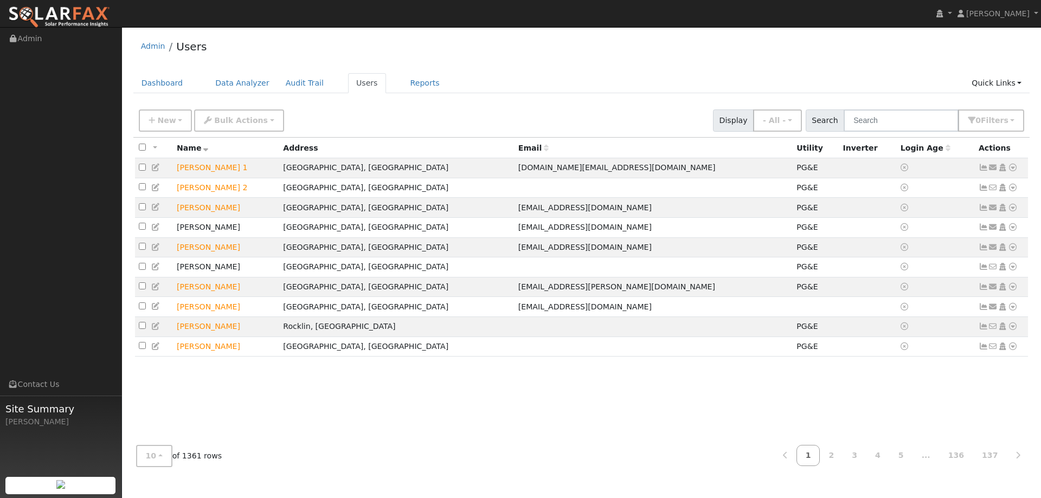
click at [189, 74] on ul "Dashboard Data Analyzer Audit Trail Users Reports Quick Links Quick Add Quick C…" at bounding box center [581, 83] width 897 height 20
click at [178, 81] on link "Dashboard" at bounding box center [162, 83] width 58 height 20
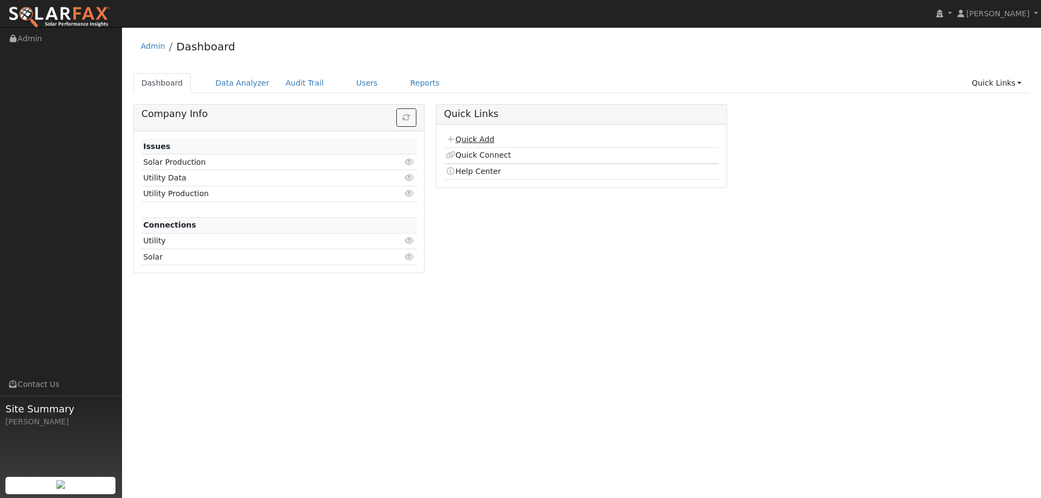
click at [476, 142] on link "Quick Add" at bounding box center [470, 139] width 48 height 9
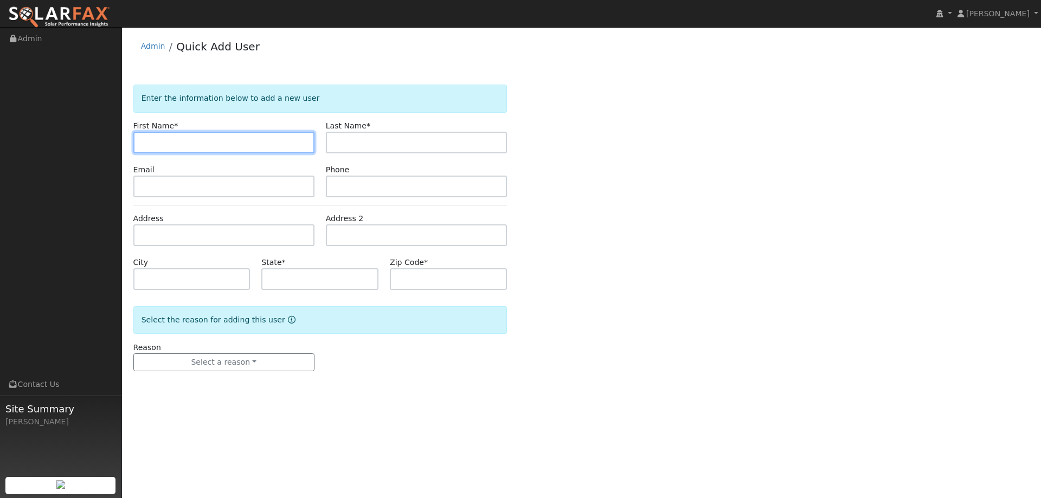
click at [181, 145] on input "text" at bounding box center [223, 143] width 181 height 22
paste input "Barbra"
type input "Barbra"
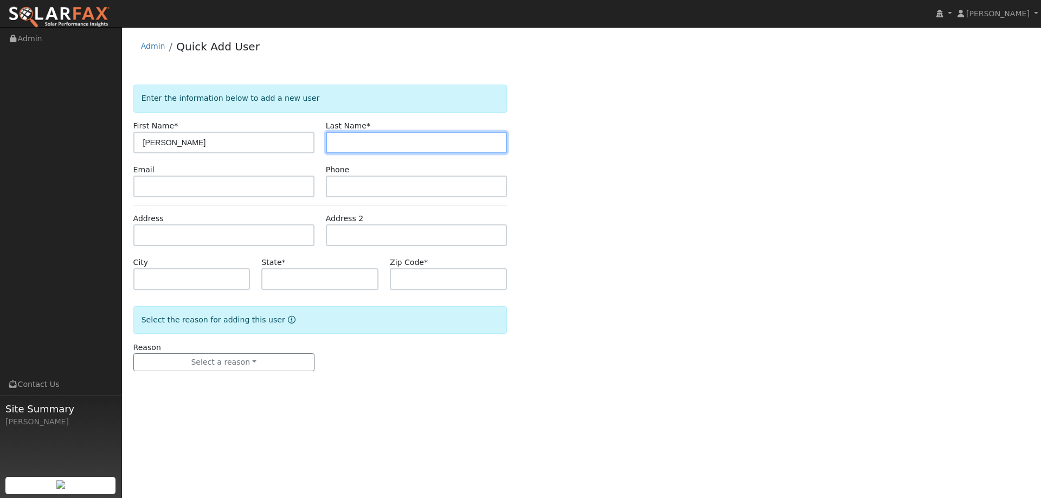
click at [364, 136] on input "text" at bounding box center [416, 143] width 181 height 22
click at [344, 144] on input "text" at bounding box center [416, 143] width 181 height 22
paste input "Burt"
click at [337, 143] on input "Burt" at bounding box center [416, 143] width 181 height 22
type input "Burt"
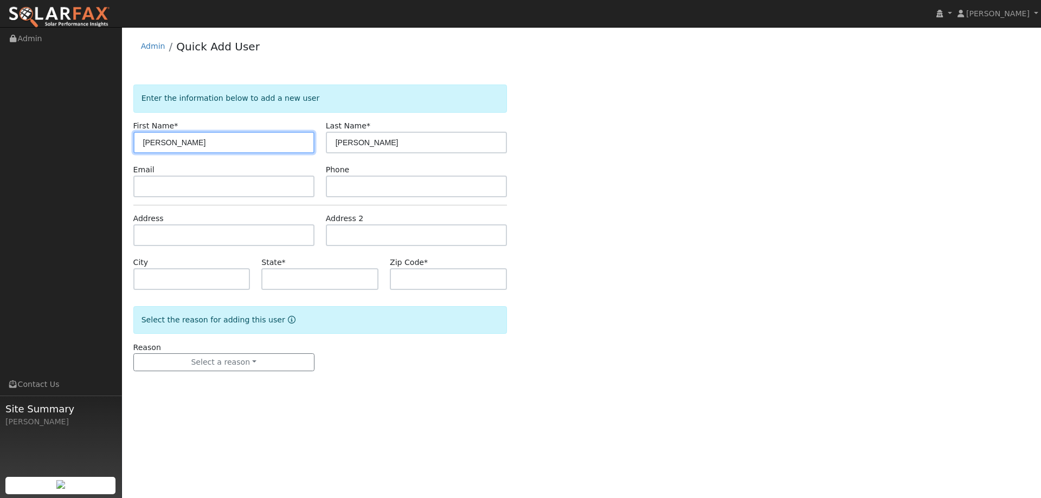
click at [145, 141] on input "Barbra" at bounding box center [223, 143] width 181 height 22
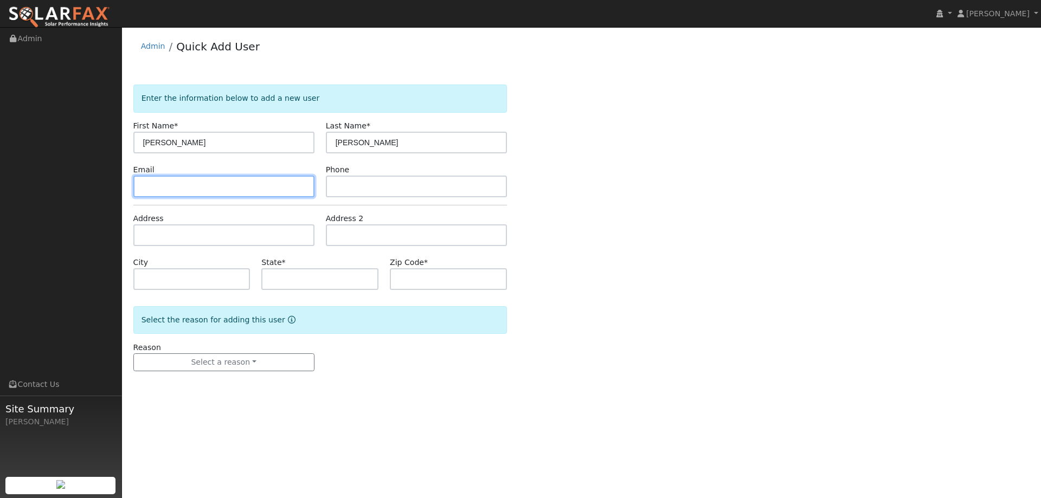
click at [172, 187] on input "text" at bounding box center [223, 187] width 181 height 22
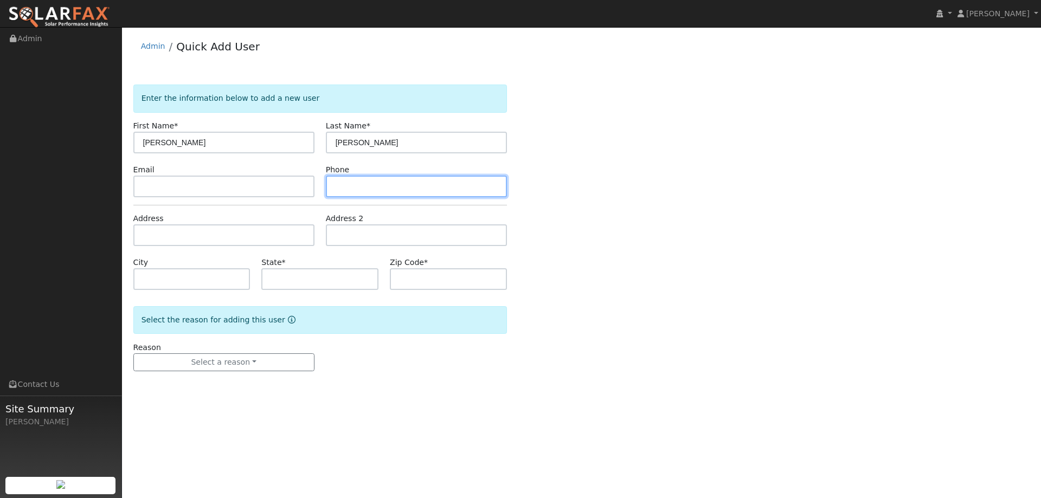
click at [357, 187] on input "text" at bounding box center [416, 187] width 181 height 22
paste input "(530) 205-0524"
type input "(530) 205-0524"
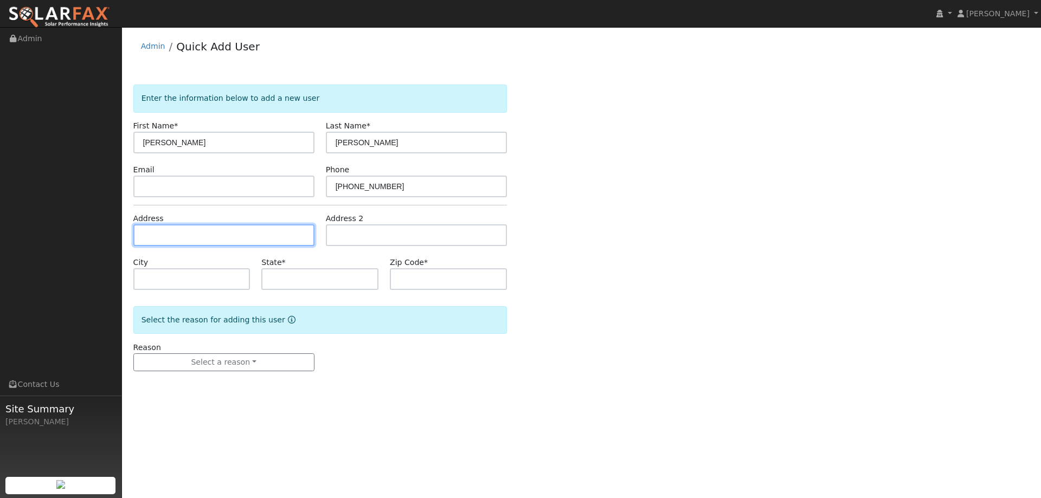
click at [207, 224] on input "text" at bounding box center [223, 235] width 181 height 22
click at [163, 239] on input "text" at bounding box center [223, 235] width 181 height 22
paste input "468 Lamarque Court"
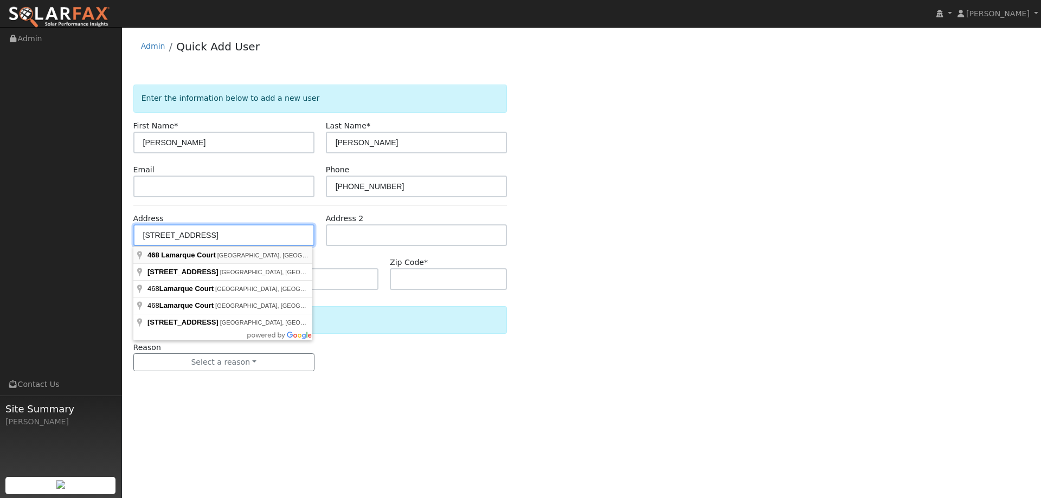
type input "468 Lamarque Court"
type input "Grass Valley"
type input "CA"
type input "95945"
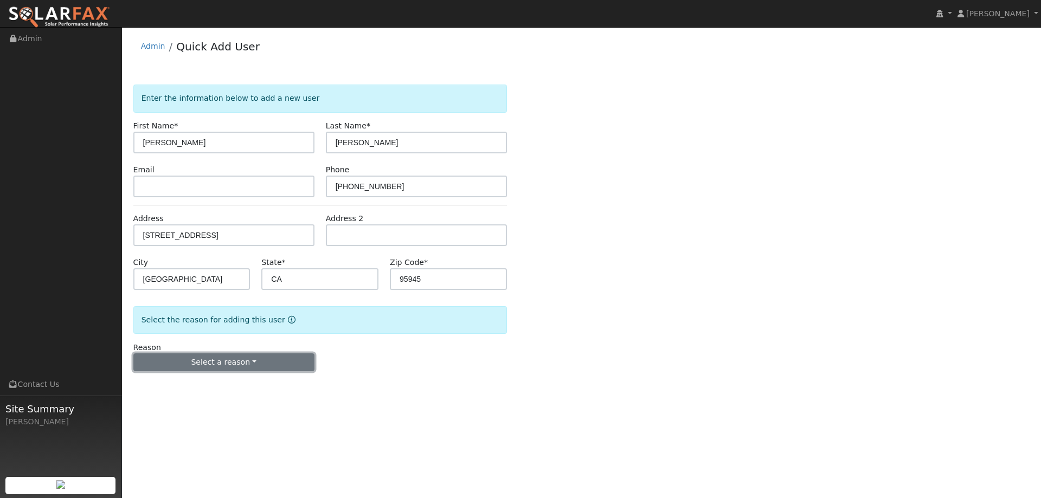
click at [243, 361] on button "Select a reason" at bounding box center [223, 363] width 181 height 18
click at [210, 386] on link "New lead" at bounding box center [194, 384] width 120 height 15
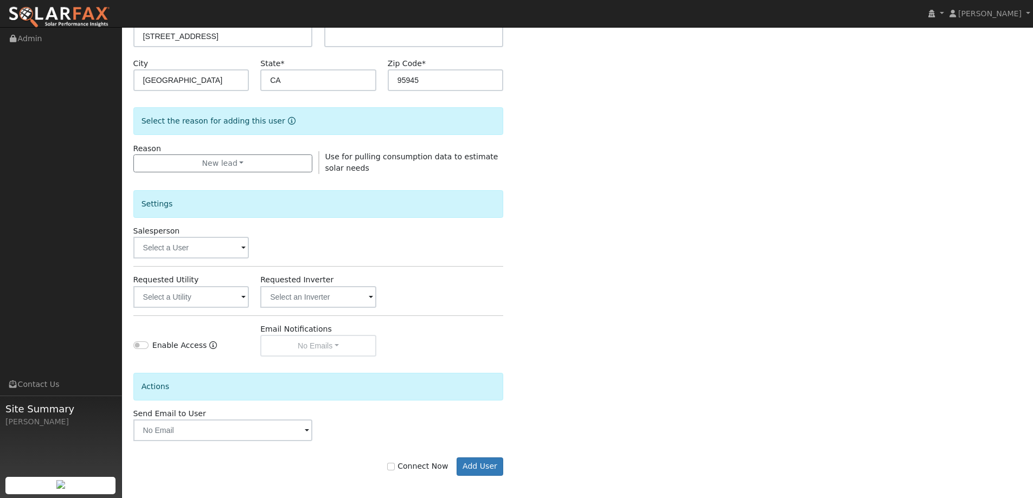
scroll to position [204, 0]
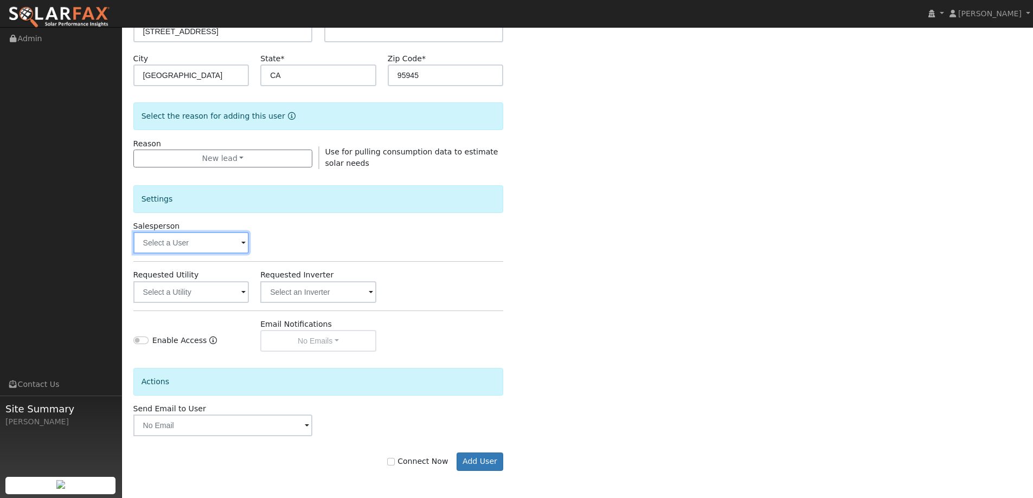
click at [208, 238] on input "text" at bounding box center [191, 243] width 116 height 22
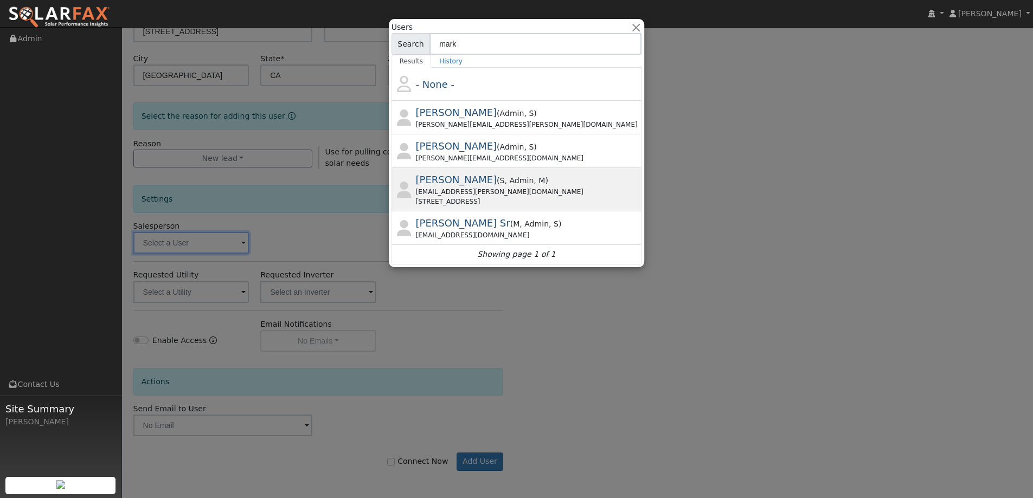
type input "mark"
click at [509, 189] on div "mark.schroeder@ambrosesolar.com" at bounding box center [528, 192] width 224 height 10
type input "Mark Schroeder"
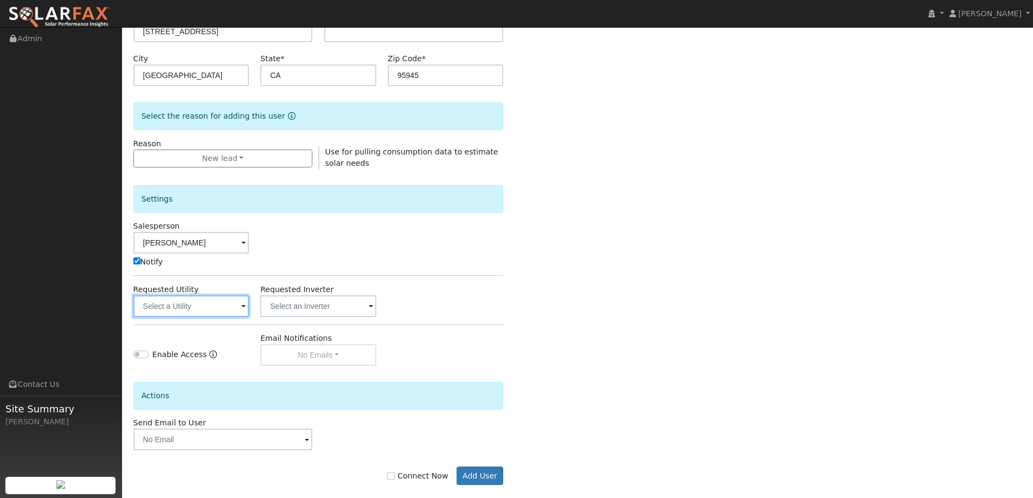
click at [198, 312] on input "text" at bounding box center [191, 307] width 116 height 22
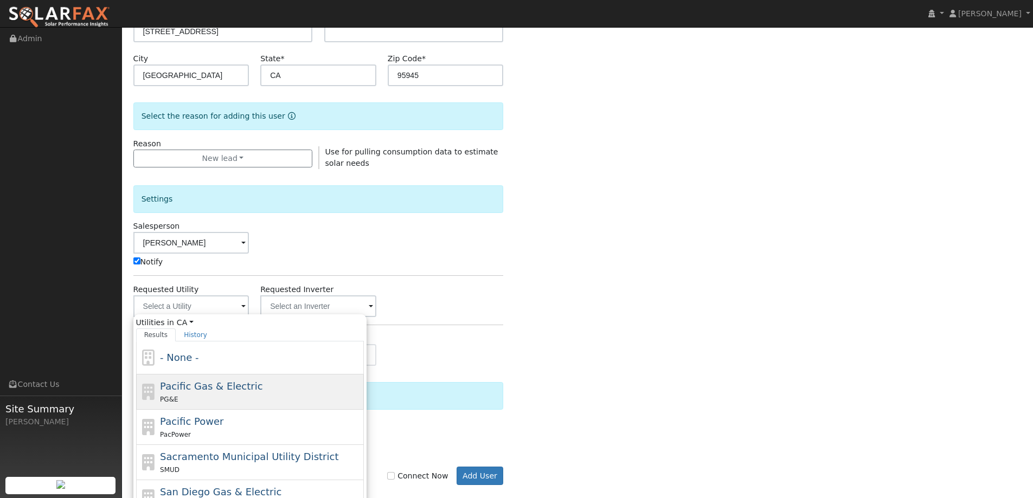
click at [232, 391] on span "Pacific Gas & Electric" at bounding box center [211, 386] width 102 height 11
type input "Pacific Gas & Electric"
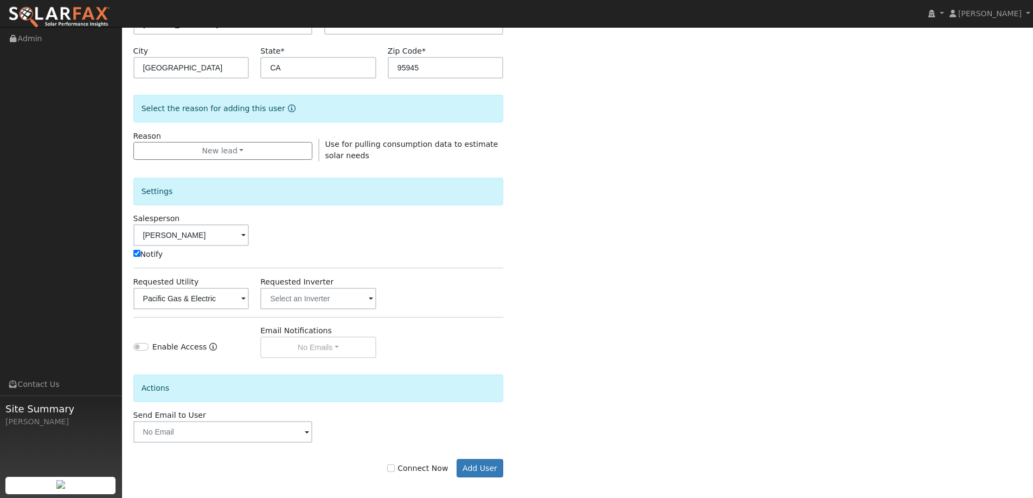
scroll to position [218, 0]
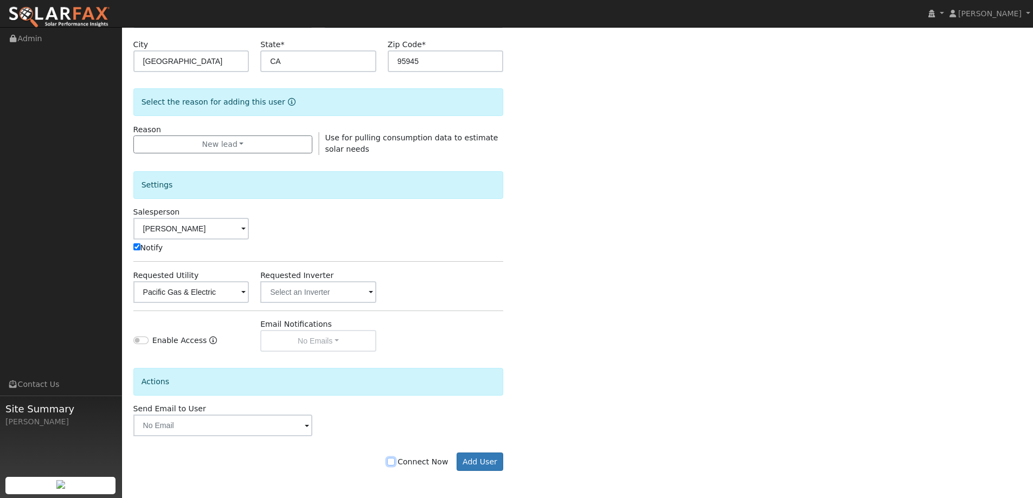
click at [395, 461] on input "Connect Now" at bounding box center [391, 462] width 8 height 8
checkbox input "true"
click at [493, 458] on button "Add User" at bounding box center [480, 462] width 47 height 18
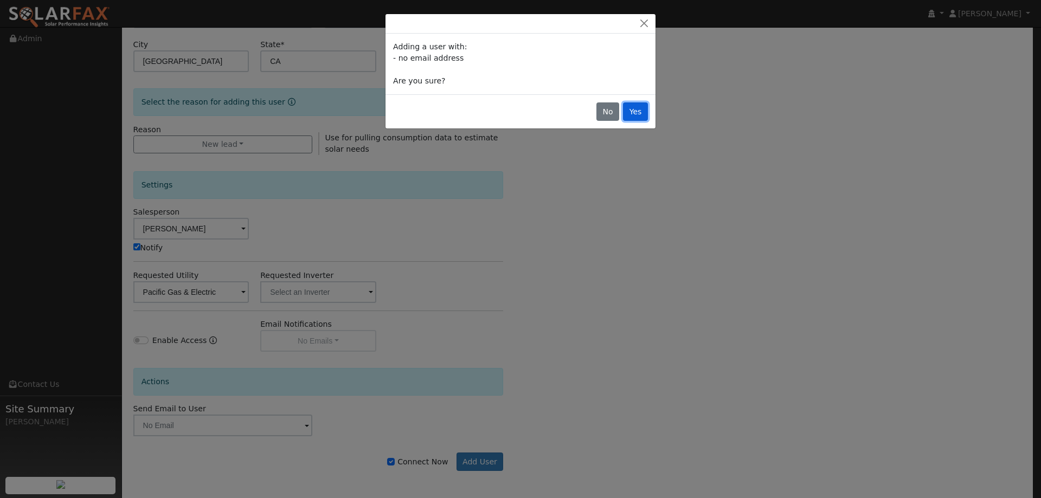
click at [637, 105] on button "Yes" at bounding box center [635, 111] width 25 height 18
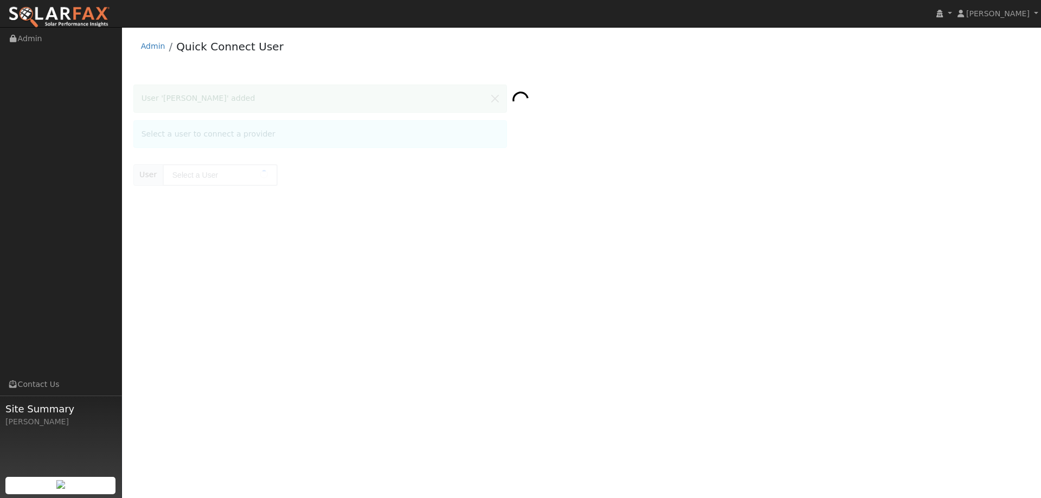
type input "[PERSON_NAME]"
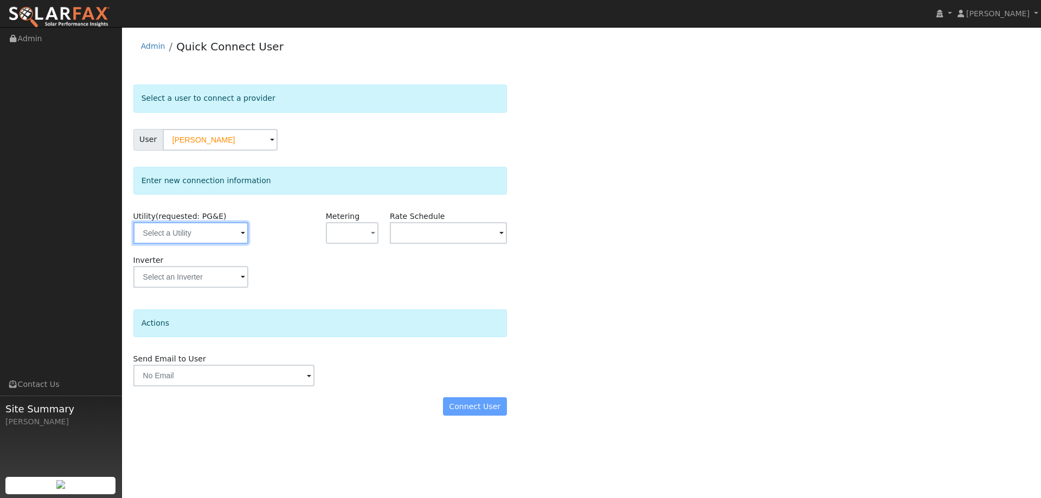
click at [196, 232] on input "text" at bounding box center [190, 233] width 115 height 22
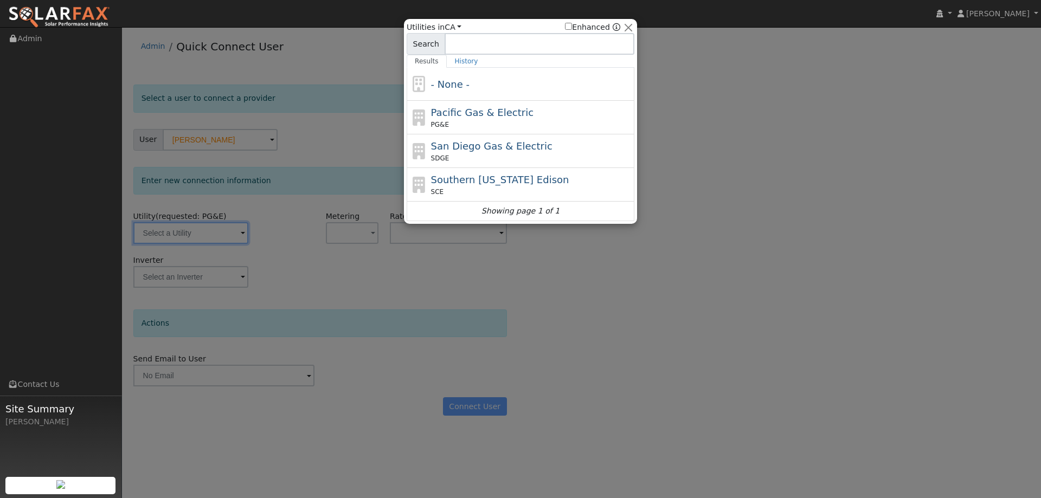
click at [502, 134] on div "Pacific Gas & Electric PG&E" at bounding box center [521, 151] width 228 height 34
type input "PG&E"
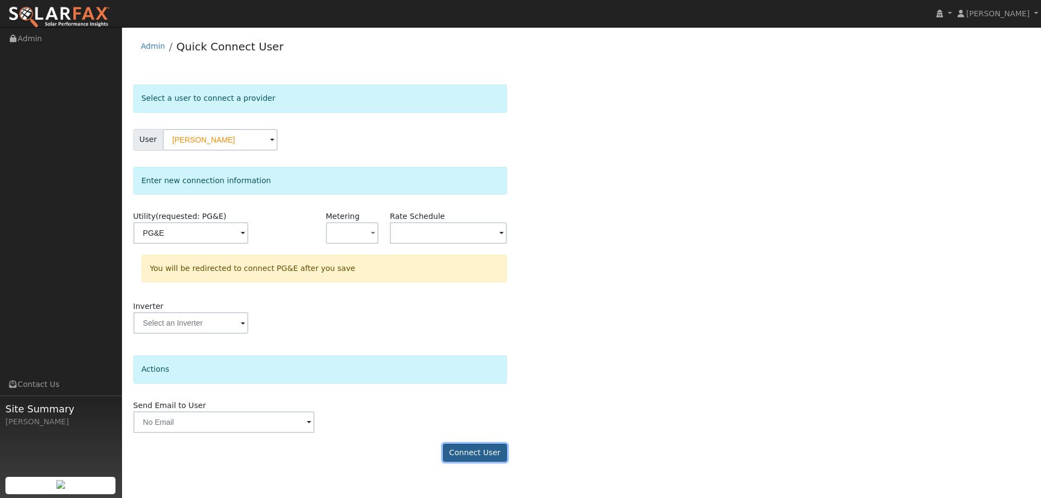
click at [486, 458] on button "Connect User" at bounding box center [475, 453] width 64 height 18
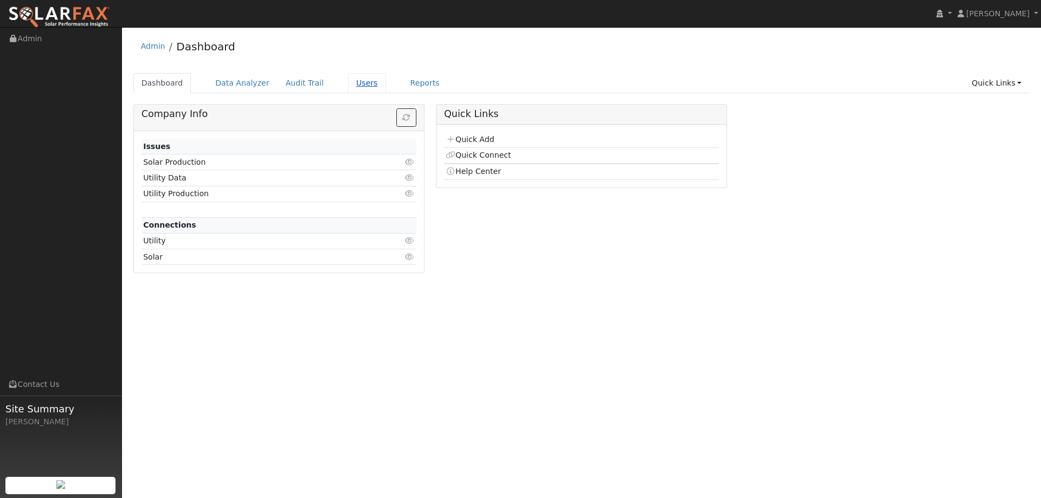
click at [352, 81] on link "Users" at bounding box center [367, 83] width 38 height 20
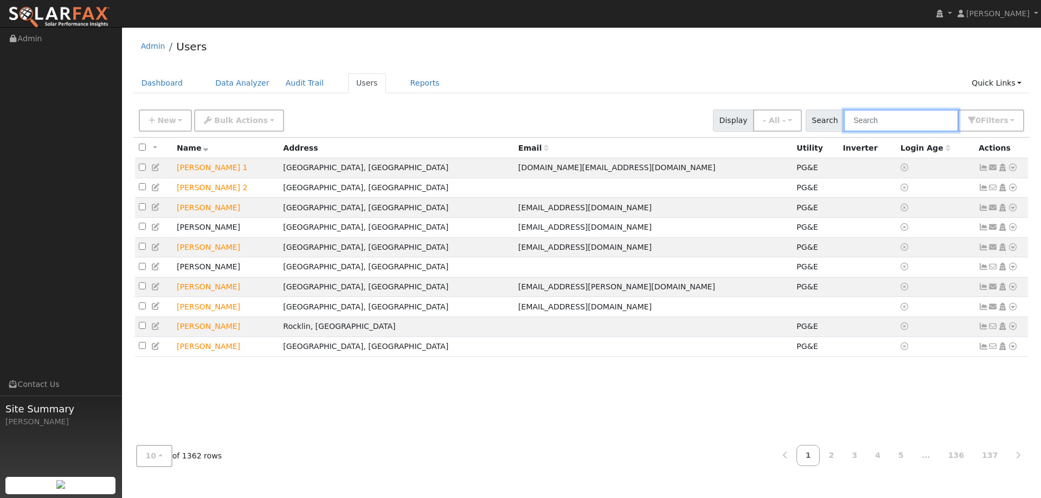
click at [864, 119] on input "text" at bounding box center [901, 121] width 115 height 22
paste input "[PERSON_NAME]"
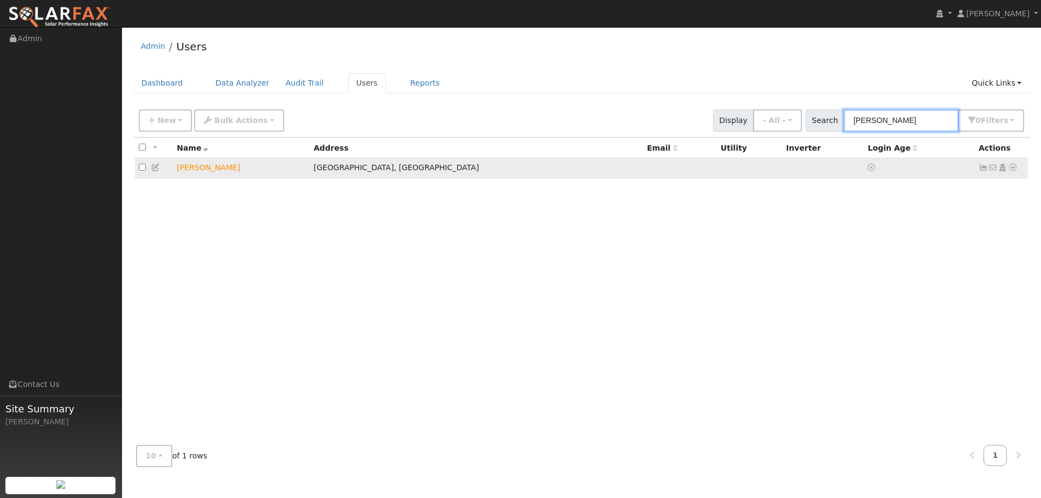
type input "[PERSON_NAME]"
click at [1010, 170] on icon at bounding box center [1013, 168] width 10 height 8
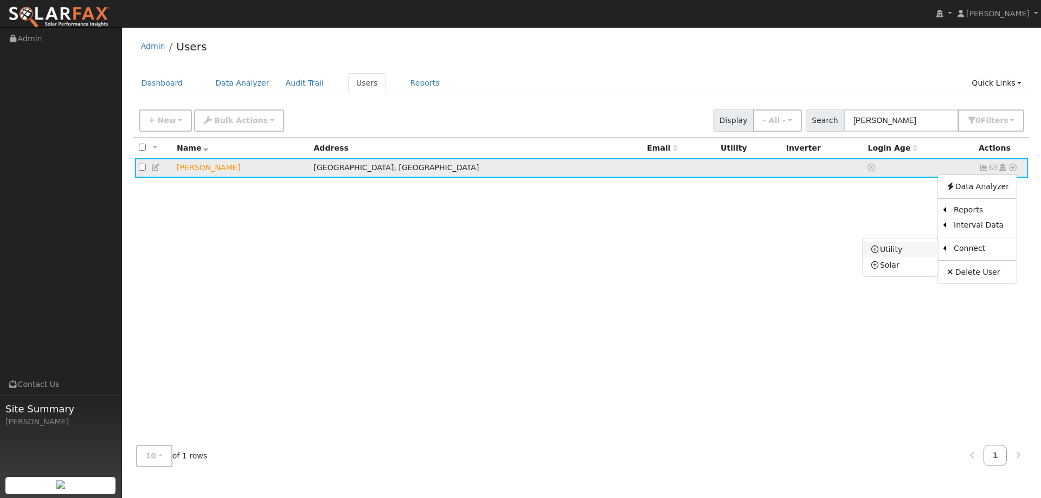
click at [922, 249] on link "Utility" at bounding box center [900, 249] width 75 height 15
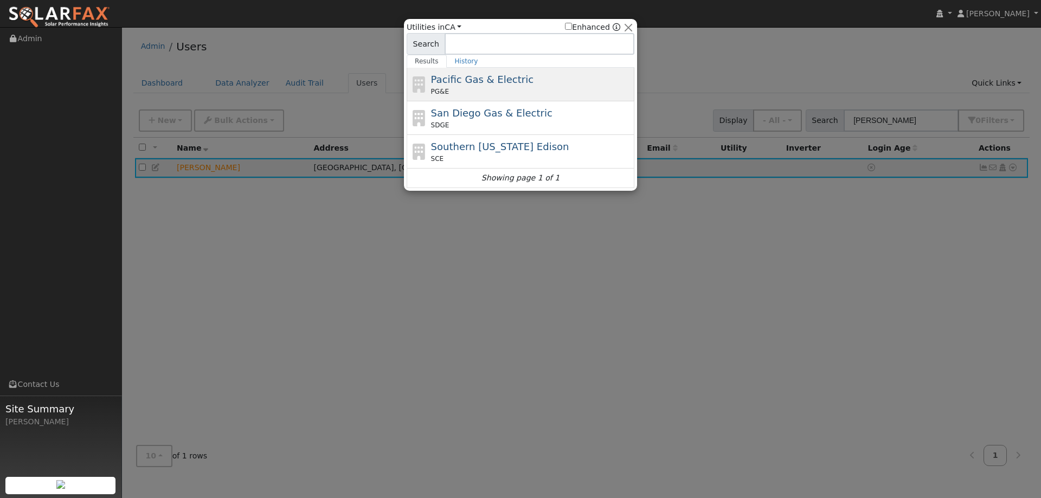
click at [570, 87] on div "PG&E" at bounding box center [531, 92] width 201 height 10
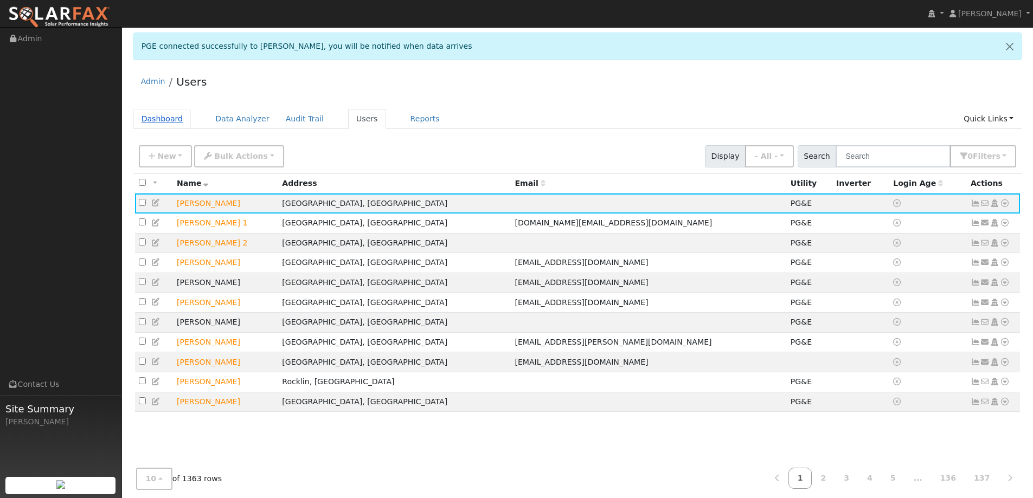
click at [169, 116] on link "Dashboard" at bounding box center [162, 119] width 58 height 20
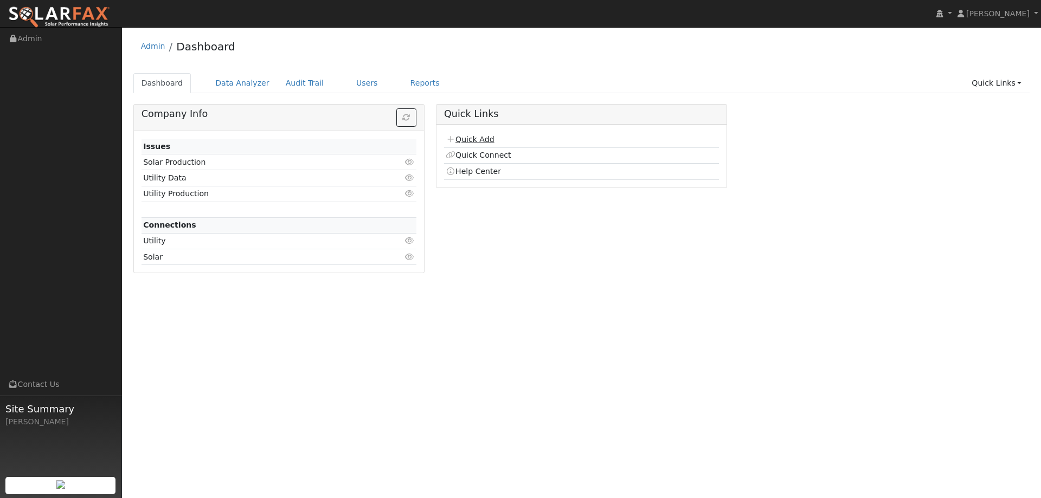
click at [474, 140] on link "Quick Add" at bounding box center [470, 139] width 48 height 9
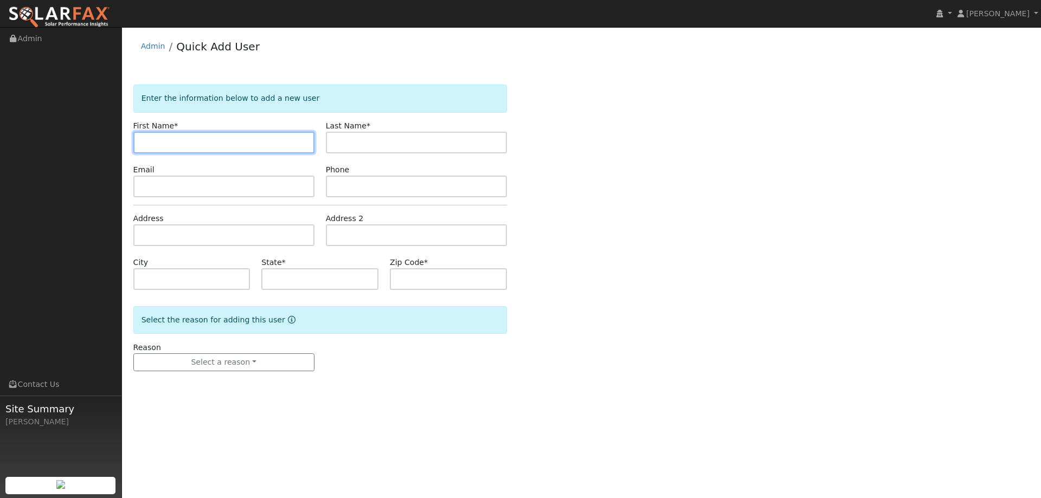
click at [149, 136] on input "text" at bounding box center [223, 143] width 181 height 22
paste input "Rick"
click at [144, 143] on input "Rick" at bounding box center [223, 143] width 181 height 22
type input "Rick"
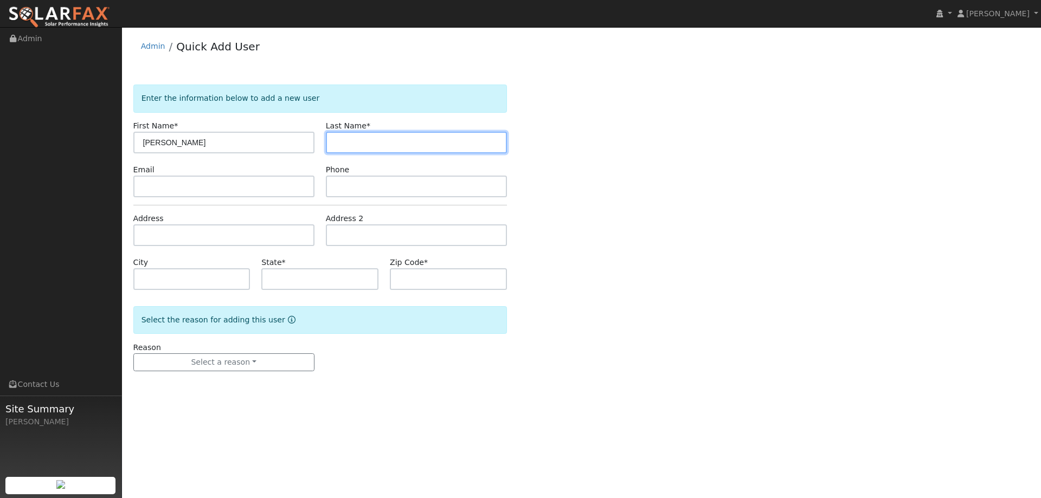
click at [349, 148] on input "text" at bounding box center [416, 143] width 181 height 22
click at [387, 138] on input "text" at bounding box center [416, 143] width 181 height 22
paste input "Magalski"
click at [337, 144] on input "Magalski" at bounding box center [416, 143] width 181 height 22
type input "Magalski"
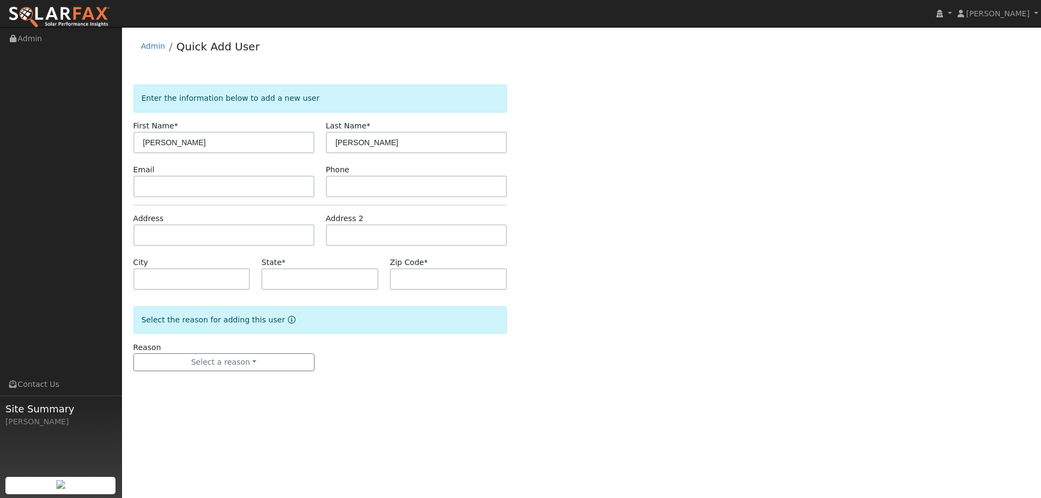
click at [188, 197] on form "Enter the information below to add a new user First Name * Rick Last Name * Mag…" at bounding box center [320, 239] width 374 height 309
click at [181, 186] on input "text" at bounding box center [223, 187] width 181 height 22
click at [190, 190] on input "text" at bounding box center [223, 187] width 181 height 22
paste input "ramram60@sbcglobal.net"
type input "ramram60@sbcglobal.net"
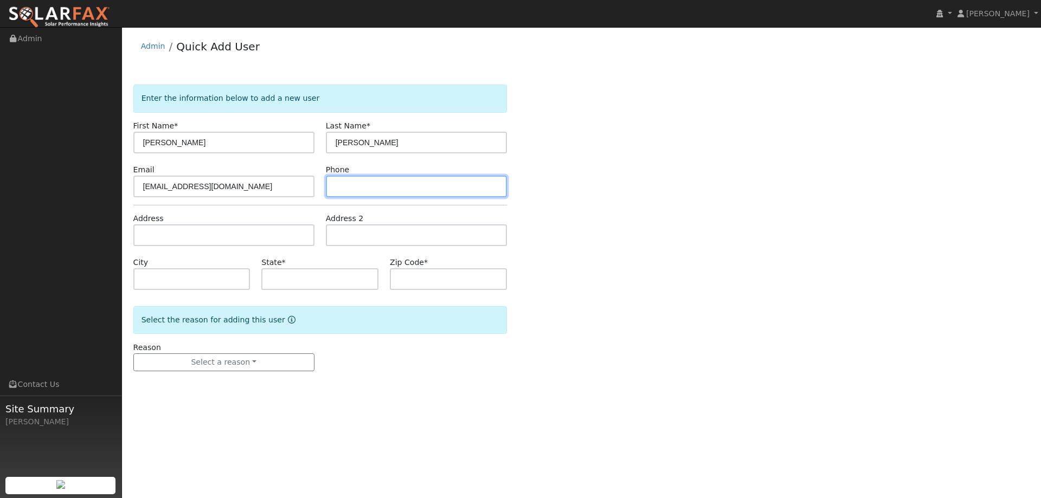
click at [394, 180] on input "text" at bounding box center [416, 187] width 181 height 22
click at [357, 190] on input "text" at bounding box center [416, 187] width 181 height 22
paste input "(707) 330-7867"
type input "(707) 330-7867"
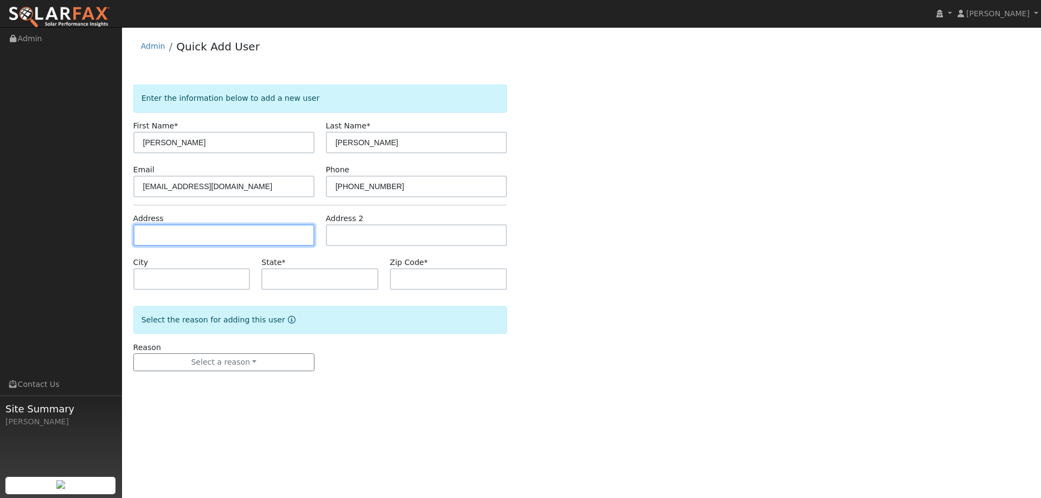
click at [243, 228] on input "text" at bounding box center [223, 235] width 181 height 22
click at [153, 236] on input "text" at bounding box center [223, 235] width 181 height 22
paste input "637 Ithica Court"
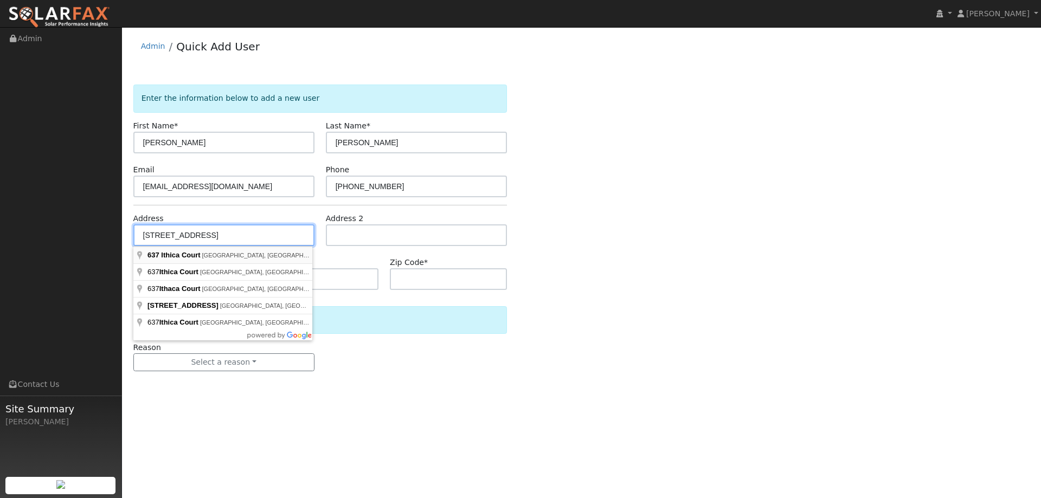
type input "637 Ithica Court"
type input "Vacaville"
type input "CA"
type input "95687"
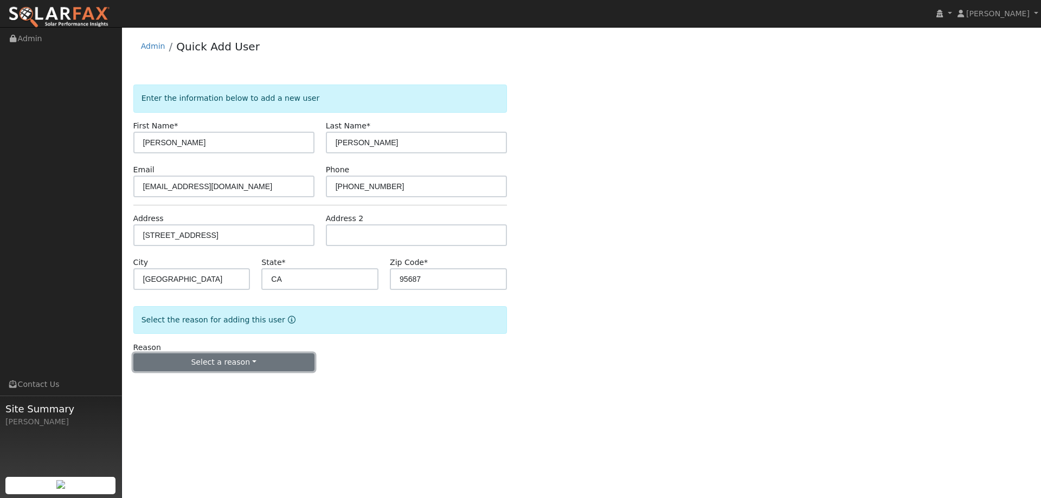
click at [227, 365] on button "Select a reason" at bounding box center [223, 363] width 181 height 18
click at [201, 384] on link "New lead" at bounding box center [194, 384] width 120 height 15
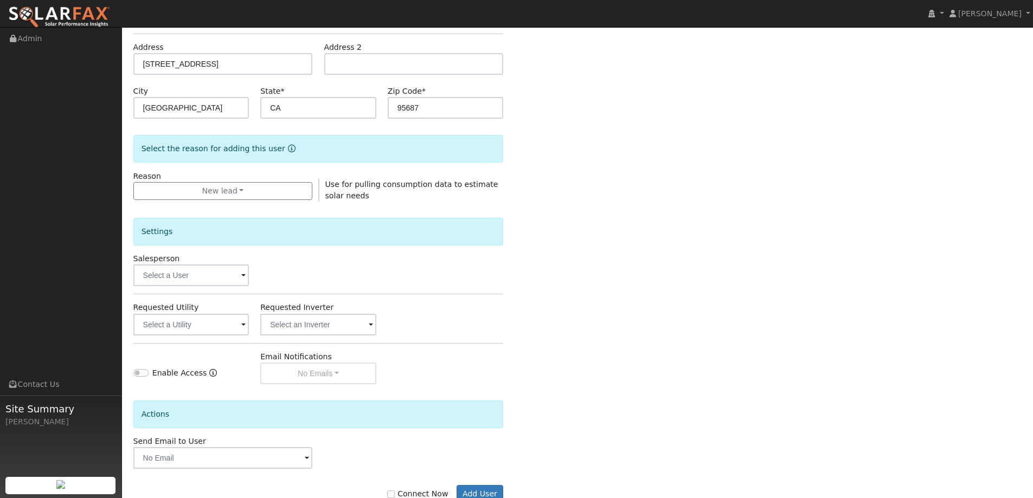
scroll to position [204, 0]
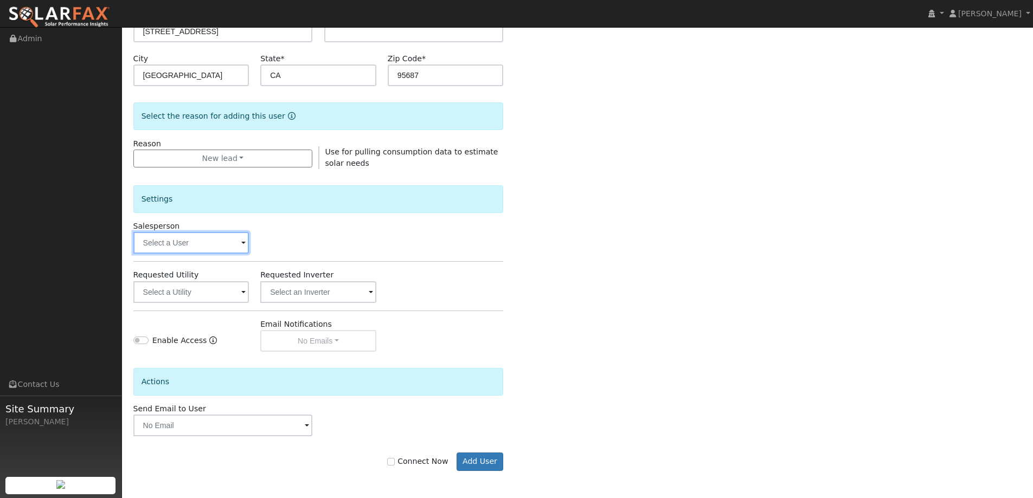
click at [212, 250] on input "text" at bounding box center [191, 243] width 116 height 22
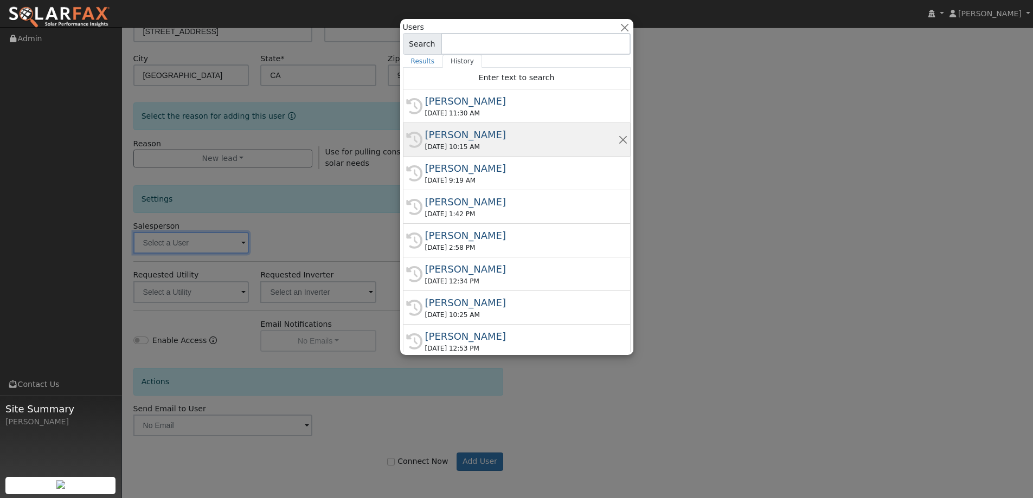
click at [506, 142] on div "08/11/2025 10:15 AM" at bounding box center [521, 147] width 193 height 10
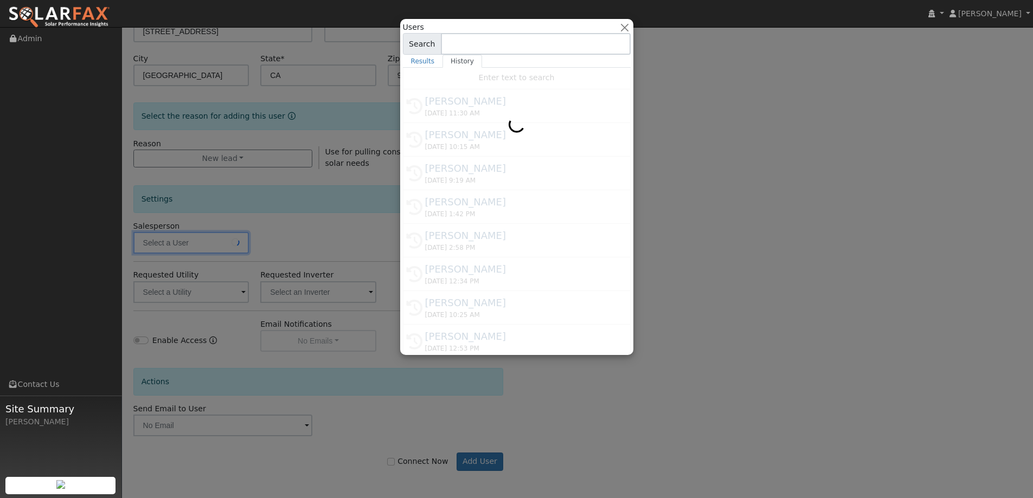
type input "Tory Kelly"
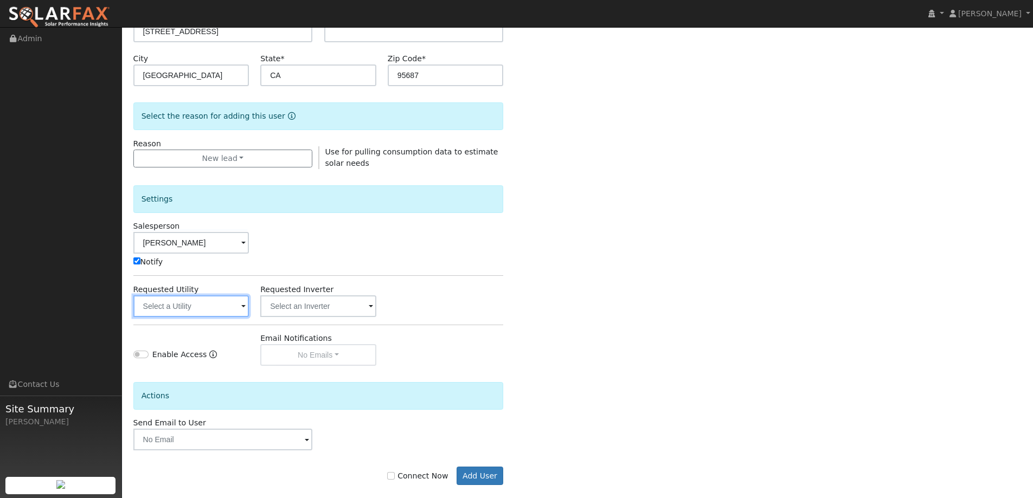
click at [231, 306] on input "text" at bounding box center [191, 307] width 116 height 22
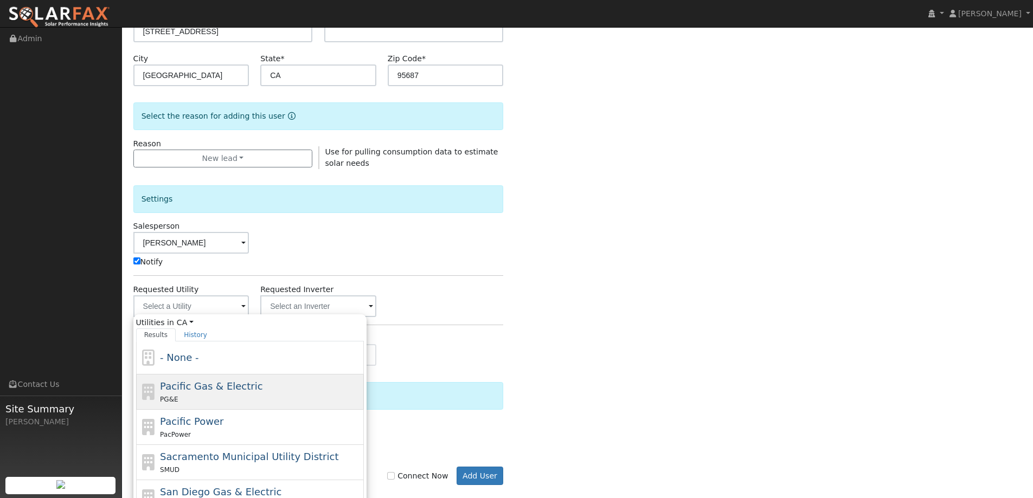
click at [274, 387] on div "Pacific Gas & Electric PG&E" at bounding box center [260, 392] width 201 height 26
type input "Pacific Gas & Electric"
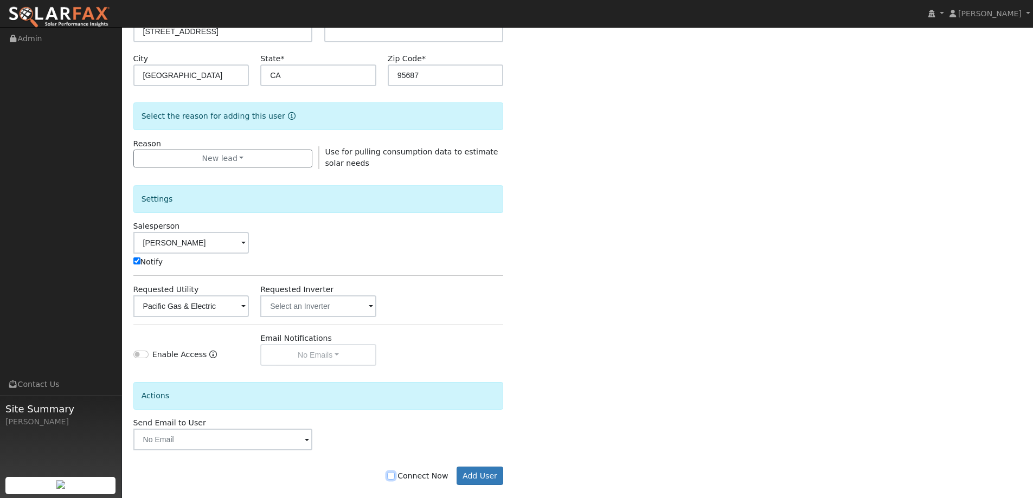
click at [395, 475] on input "Connect Now" at bounding box center [391, 476] width 8 height 8
checkbox input "true"
click at [458, 481] on div "Connect Now Add User" at bounding box center [318, 476] width 382 height 18
click at [464, 480] on button "Add User" at bounding box center [480, 476] width 47 height 18
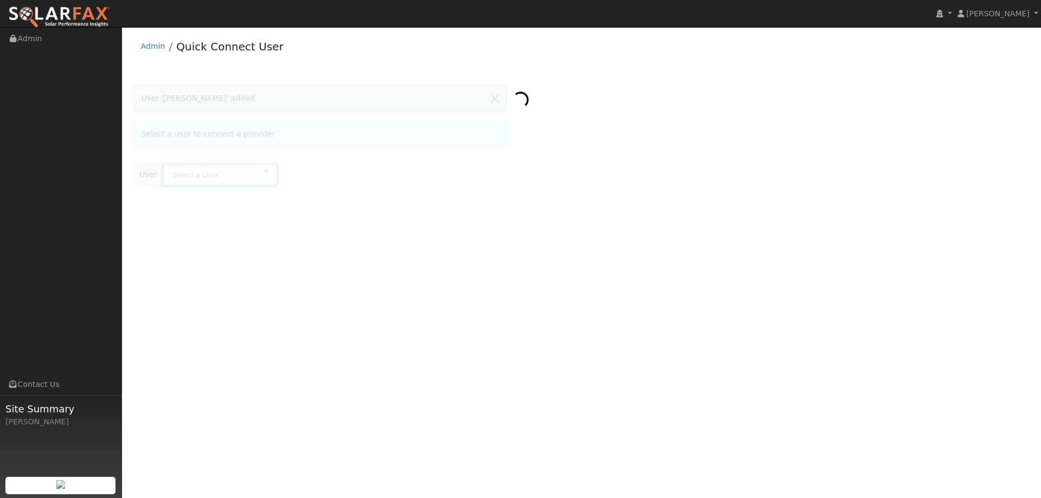
type input "[PERSON_NAME]"
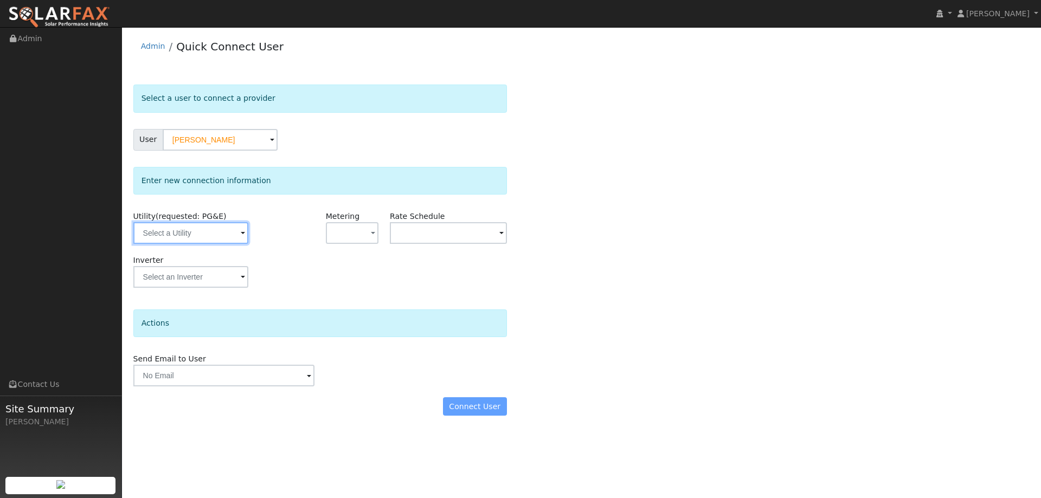
click at [198, 238] on input "text" at bounding box center [190, 233] width 115 height 22
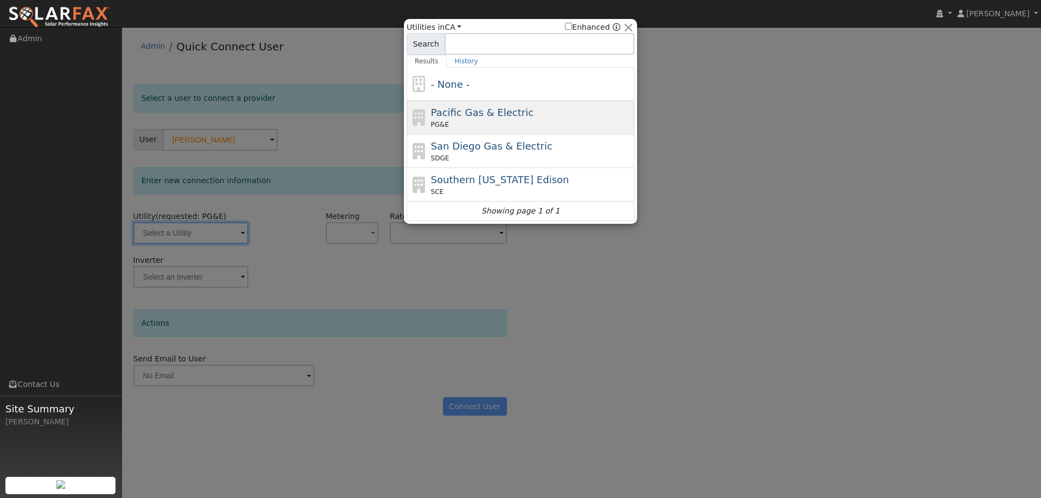
click at [485, 121] on div "PG&E" at bounding box center [531, 125] width 201 height 10
type input "PG&E"
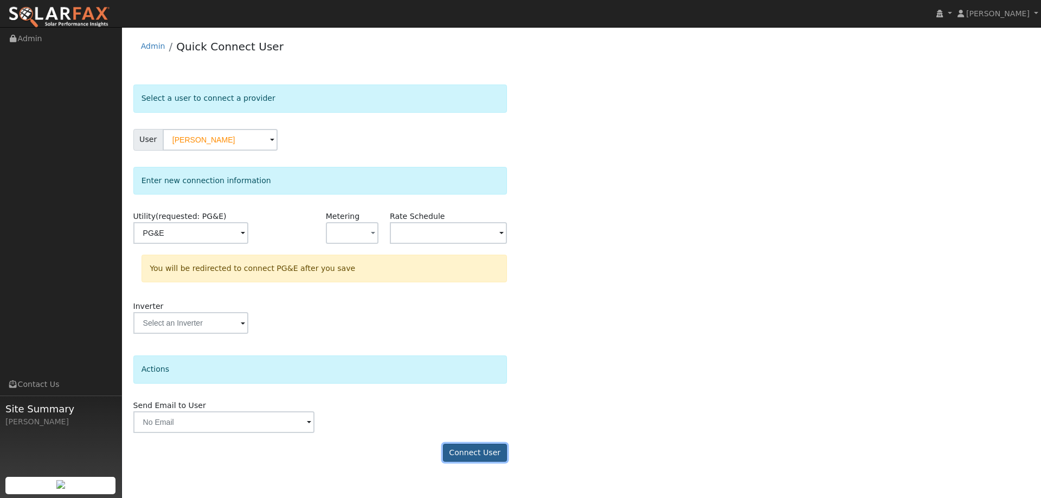
click at [467, 448] on button "Connect User" at bounding box center [475, 453] width 64 height 18
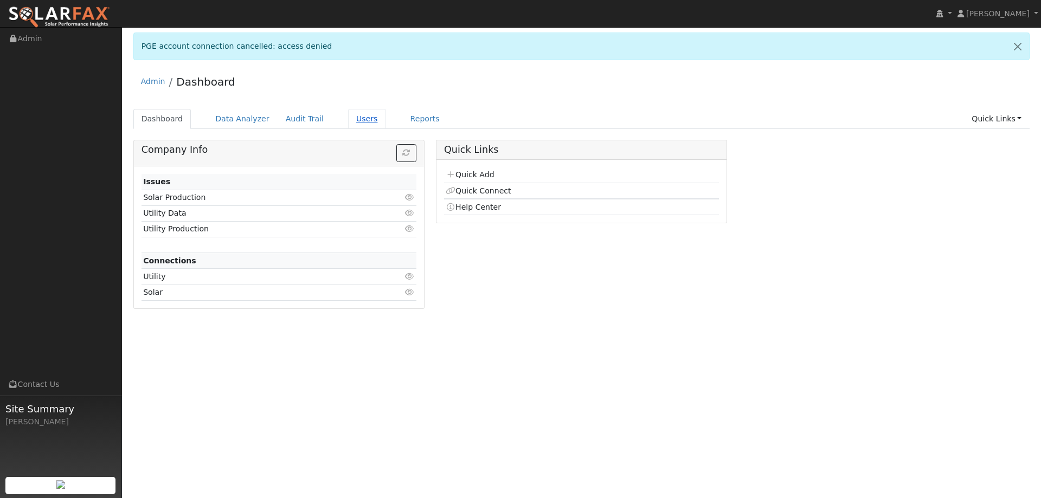
click at [365, 115] on link "Users" at bounding box center [367, 119] width 38 height 20
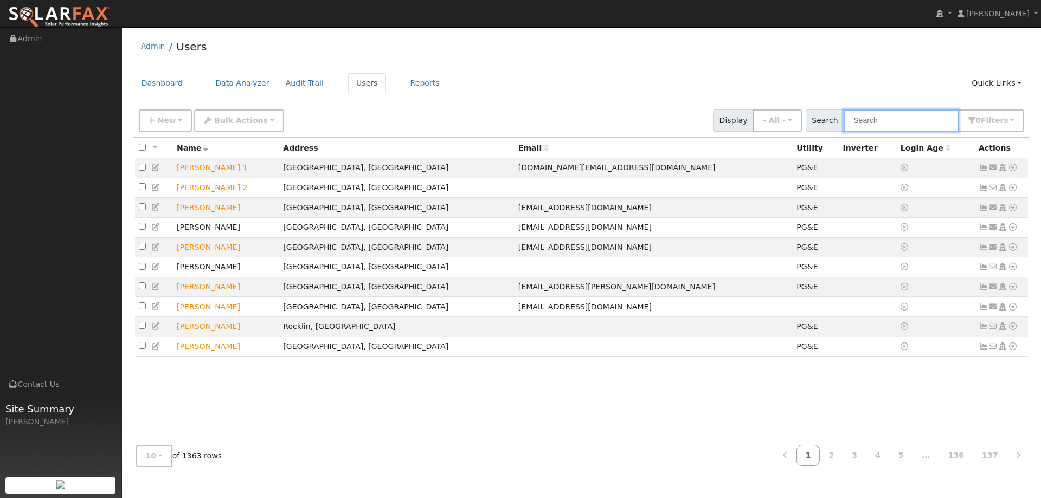
click at [883, 119] on input "text" at bounding box center [901, 121] width 115 height 22
paste input "[PERSON_NAME]"
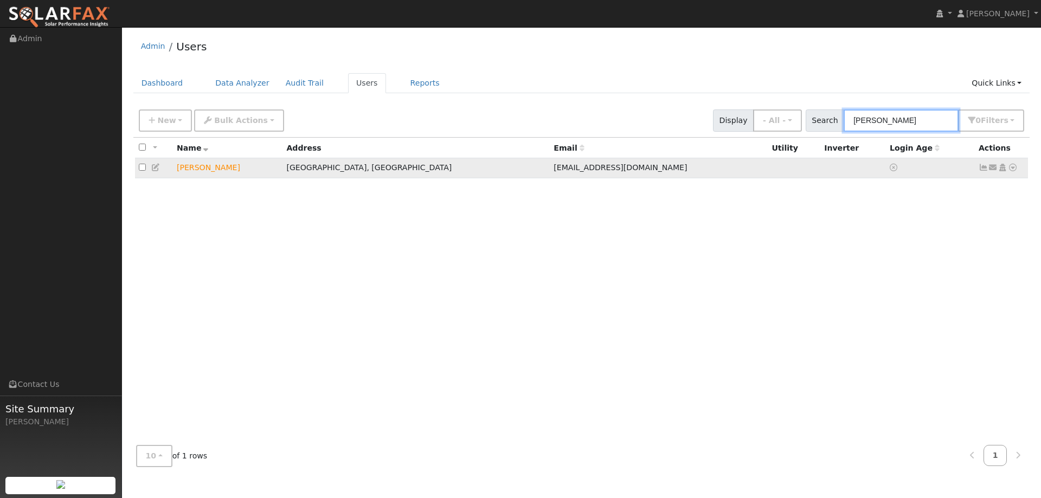
type input "[PERSON_NAME]"
click at [1013, 169] on icon at bounding box center [1013, 168] width 10 height 8
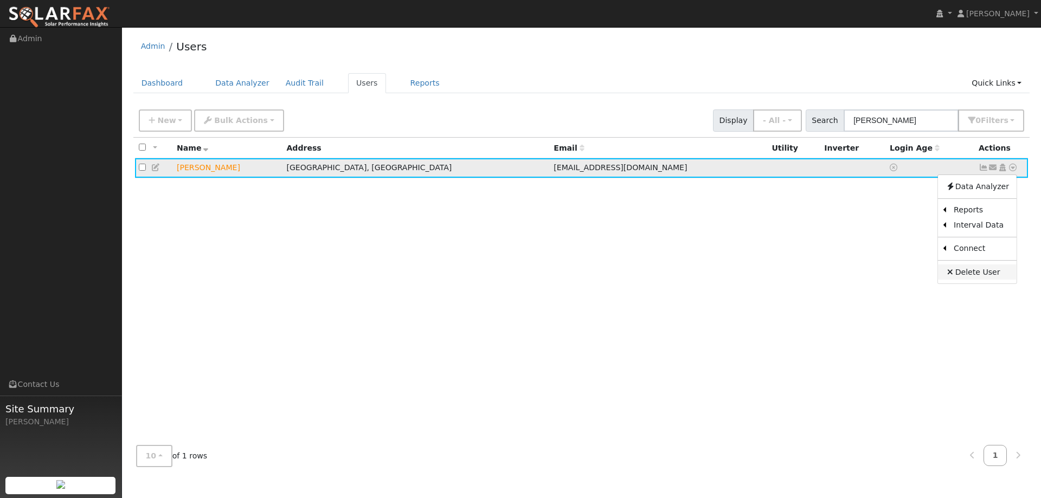
click at [993, 271] on link "Delete User" at bounding box center [977, 272] width 79 height 15
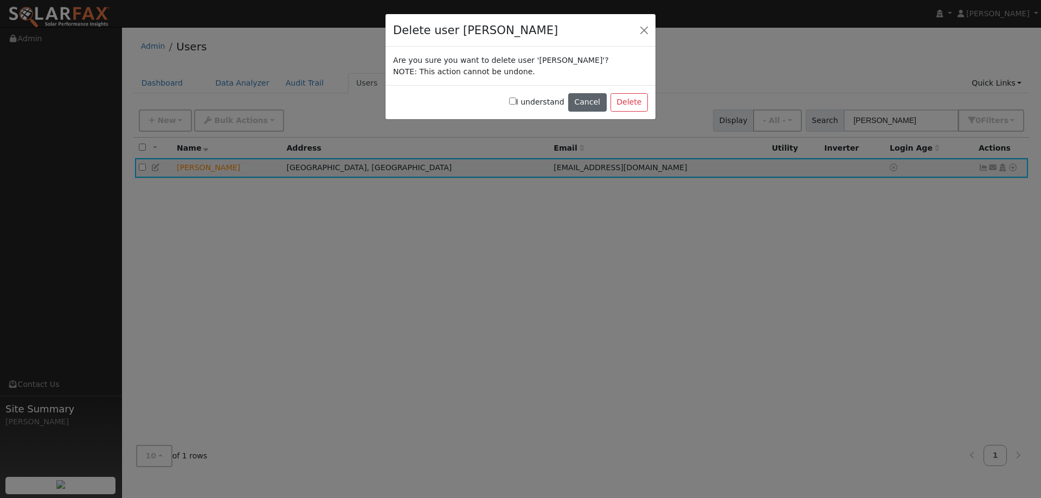
drag, startPoint x: 522, startPoint y: 100, endPoint x: 591, endPoint y: 102, distance: 68.9
click at [516, 100] on input "I understand" at bounding box center [512, 101] width 7 height 7
checkbox input "true"
click at [627, 99] on button "Delete" at bounding box center [629, 102] width 37 height 18
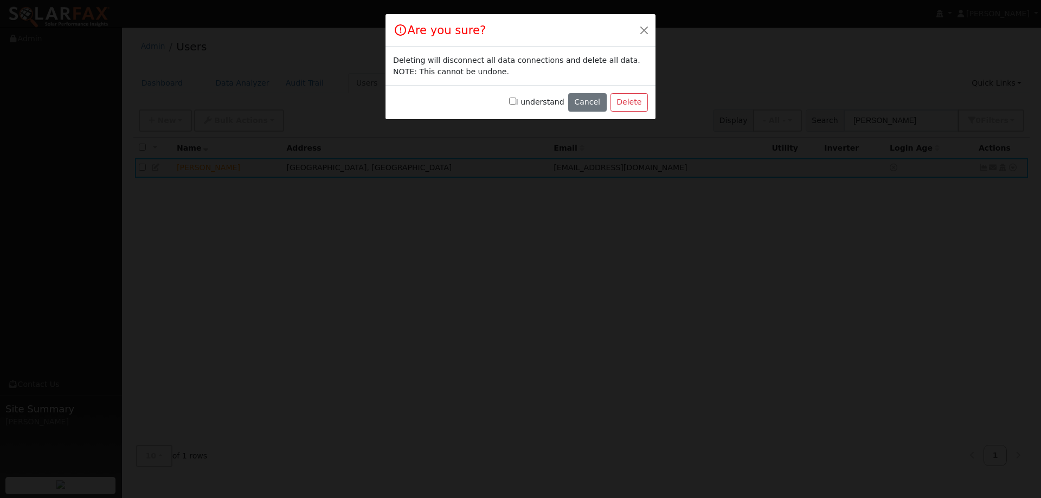
click at [516, 100] on input "I understand" at bounding box center [512, 101] width 7 height 7
checkbox input "true"
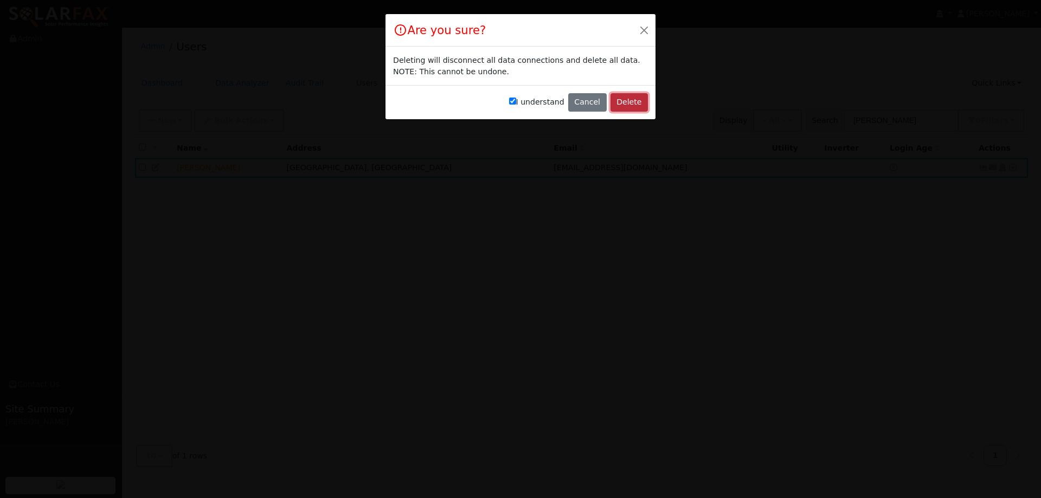
click at [644, 102] on button "Delete" at bounding box center [629, 102] width 37 height 18
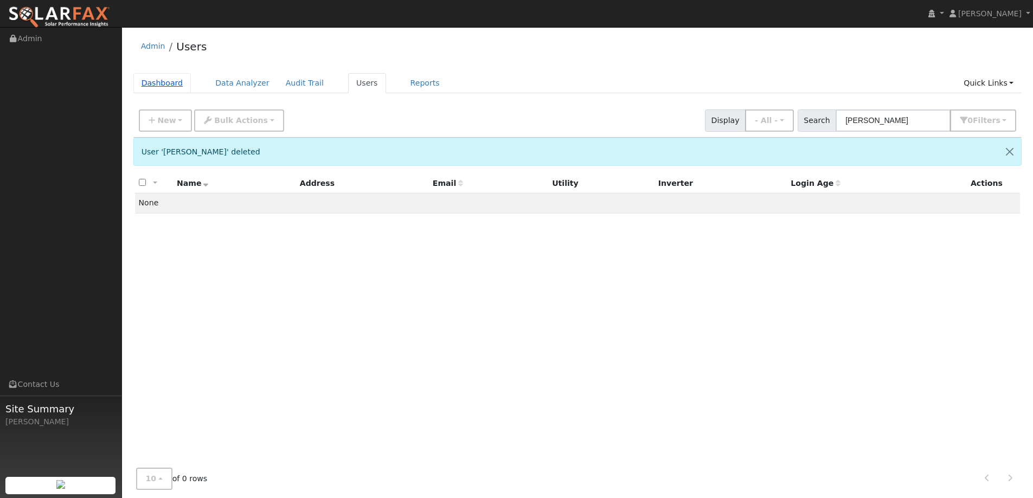
click at [167, 87] on link "Dashboard" at bounding box center [162, 83] width 58 height 20
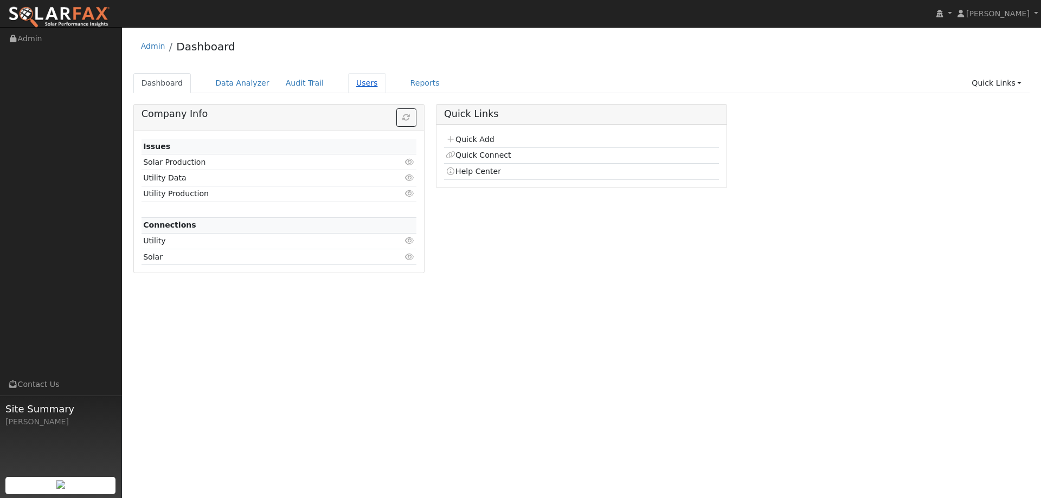
click at [364, 88] on link "Users" at bounding box center [367, 83] width 38 height 20
click at [348, 86] on link "Users" at bounding box center [367, 83] width 38 height 20
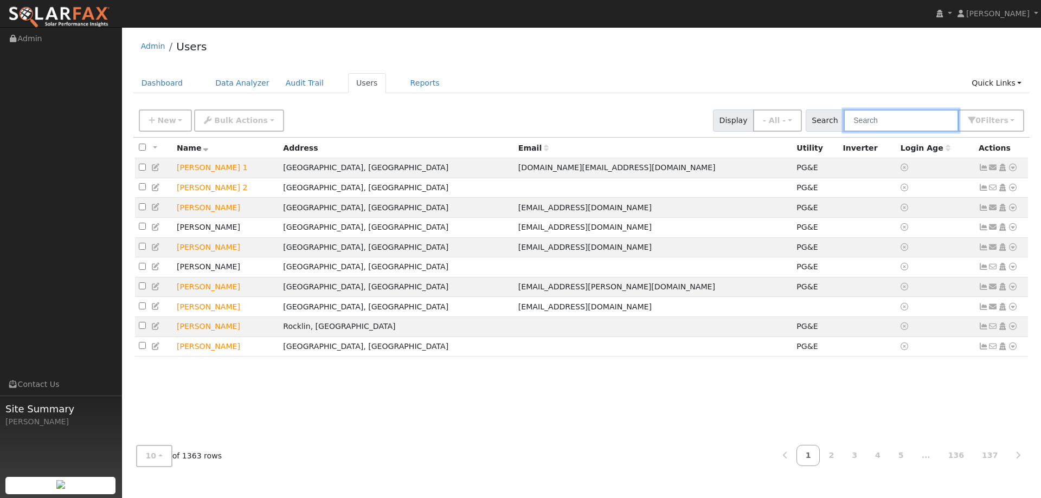
click at [910, 125] on input "text" at bounding box center [901, 121] width 115 height 22
paste input "468 Lamarque"
type input "468 Lamarque"
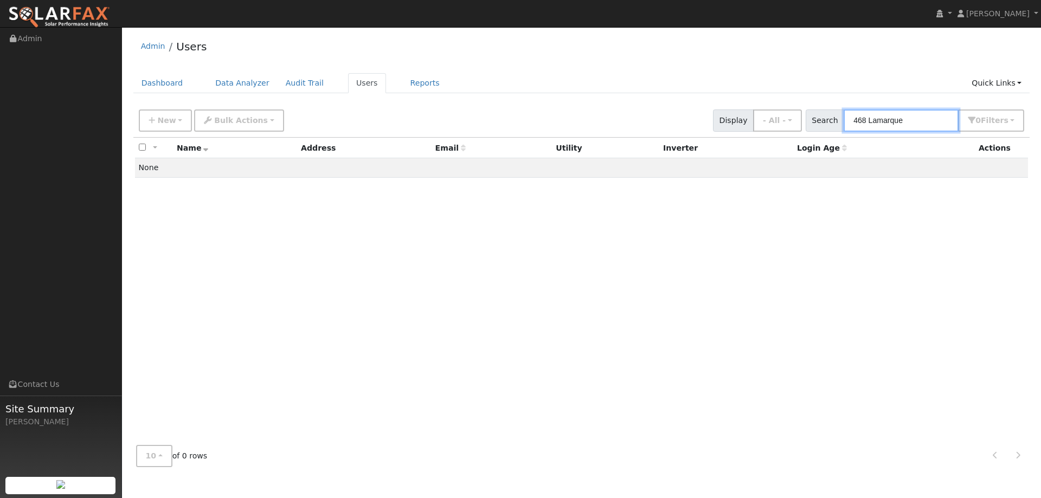
drag, startPoint x: 918, startPoint y: 120, endPoint x: 845, endPoint y: 128, distance: 73.1
click at [845, 128] on div "Search 468 Lamarque 0 Filter s Role Show - All - Show Leads Admin Billing Admin…" at bounding box center [915, 121] width 219 height 22
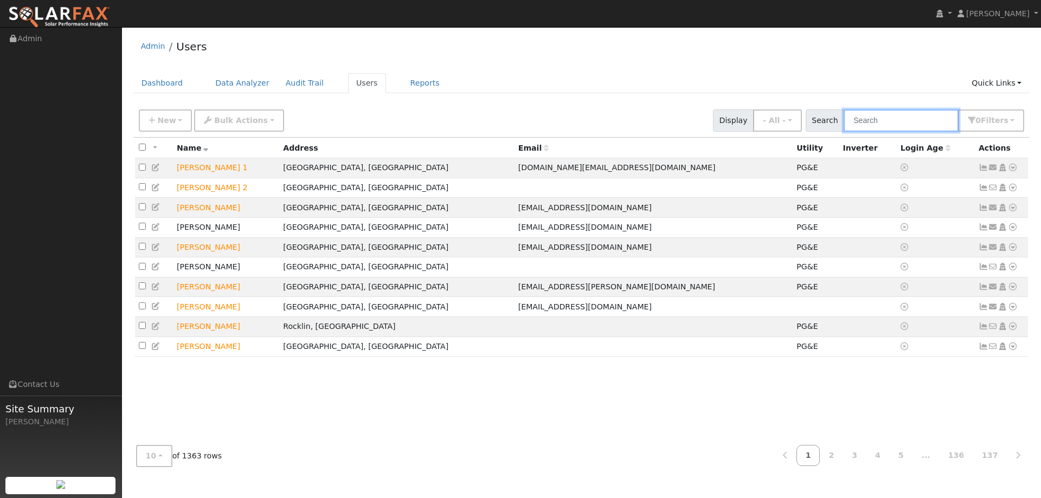
click at [873, 123] on input "text" at bounding box center [901, 121] width 115 height 22
paste input "[PERSON_NAME]"
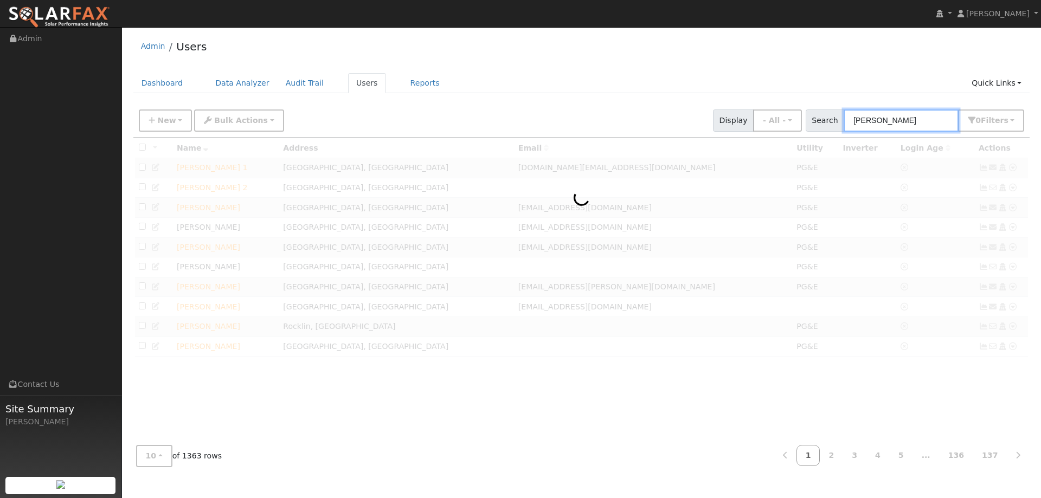
type input "[PERSON_NAME]"
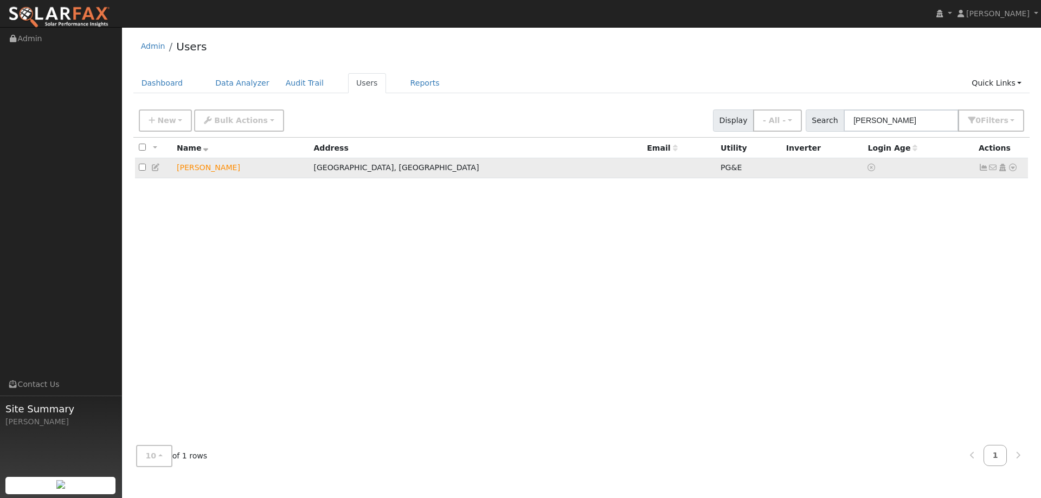
click at [999, 171] on icon at bounding box center [1003, 168] width 10 height 8
